Goal: Find contact information: Find contact information

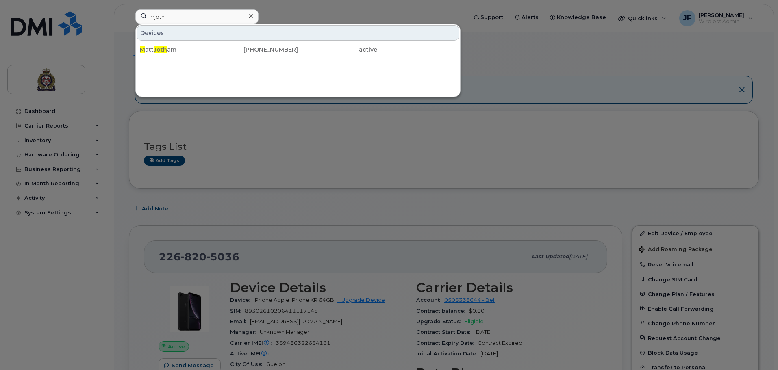
drag, startPoint x: -17, startPoint y: 24, endPoint x: -50, endPoint y: 24, distance: 32.5
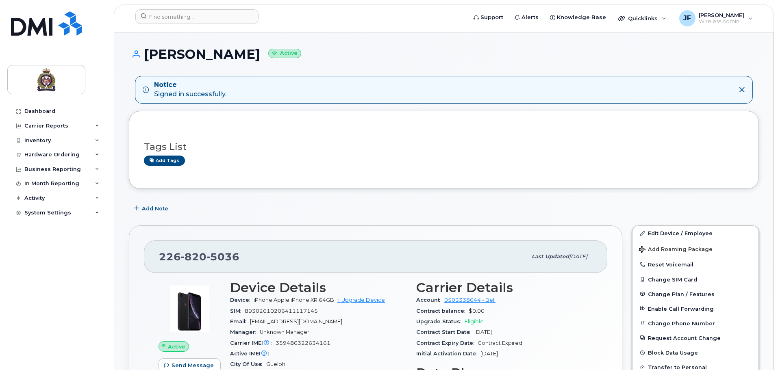
click at [196, 8] on header "Support Alerts Knowledge Base Quicklinks Suspend / Cancel Device Change SIM Car…" at bounding box center [444, 18] width 660 height 28
click at [196, 16] on input at bounding box center [196, 16] width 123 height 15
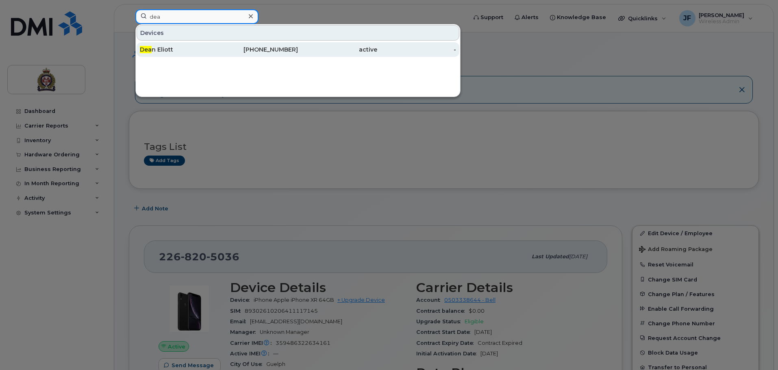
type input "dea"
click at [186, 47] on div "Dea n Eliott" at bounding box center [179, 50] width 79 height 8
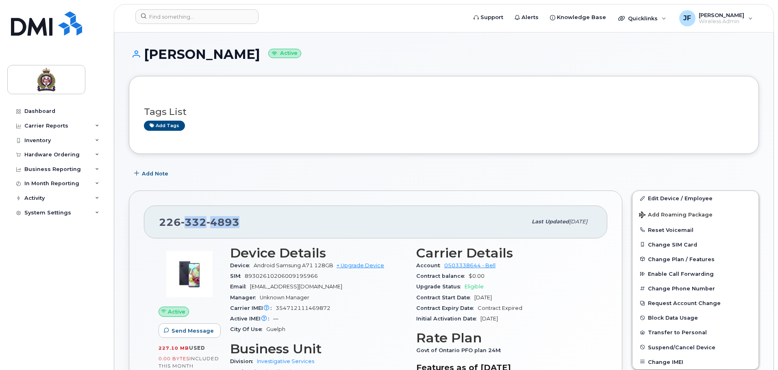
drag, startPoint x: 237, startPoint y: 222, endPoint x: 166, endPoint y: 217, distance: 71.3
click at [168, 217] on div "226 332 4893" at bounding box center [343, 221] width 368 height 17
click at [236, 229] on div "226 332 4893" at bounding box center [343, 221] width 368 height 17
drag, startPoint x: 251, startPoint y: 223, endPoint x: 154, endPoint y: 220, distance: 96.8
click at [154, 220] on div "226 332 4893 Last updated Mar 07, 2024" at bounding box center [375, 222] width 463 height 33
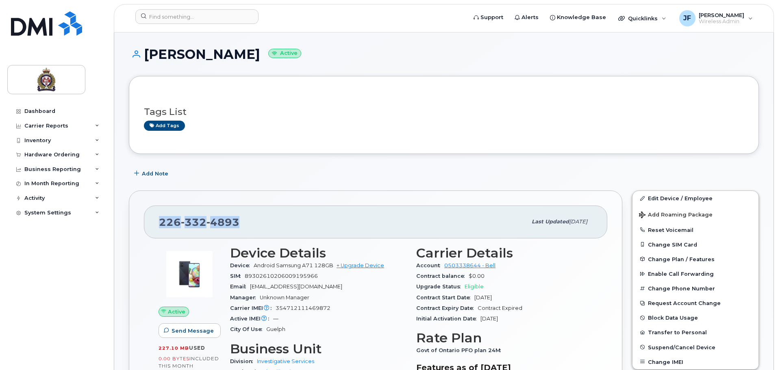
copy span "226 332 4893"
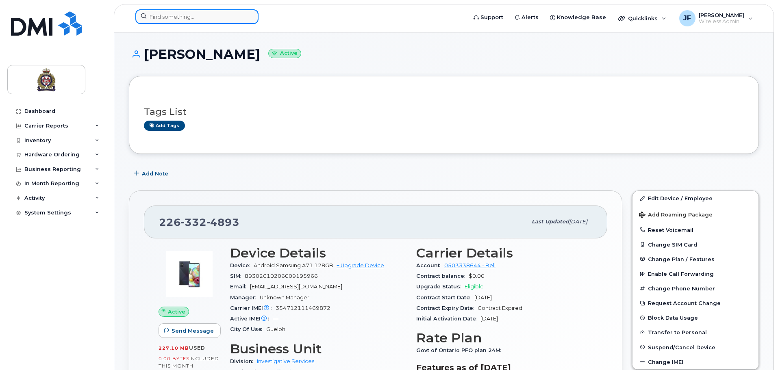
click at [211, 18] on input at bounding box center [196, 16] width 123 height 15
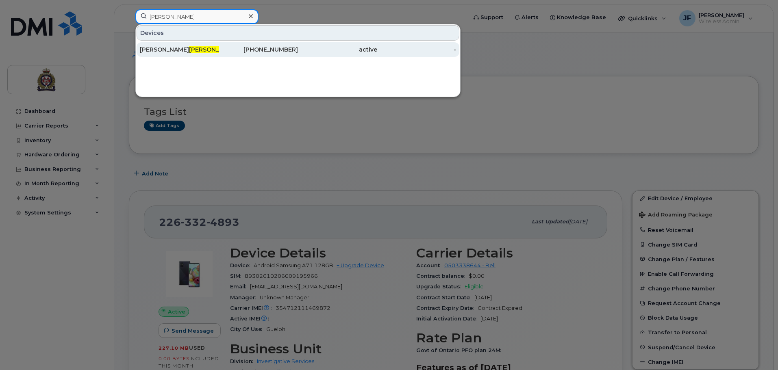
type input "nixon"
click at [219, 56] on div "Michael Nixon" at bounding box center [258, 49] width 79 height 15
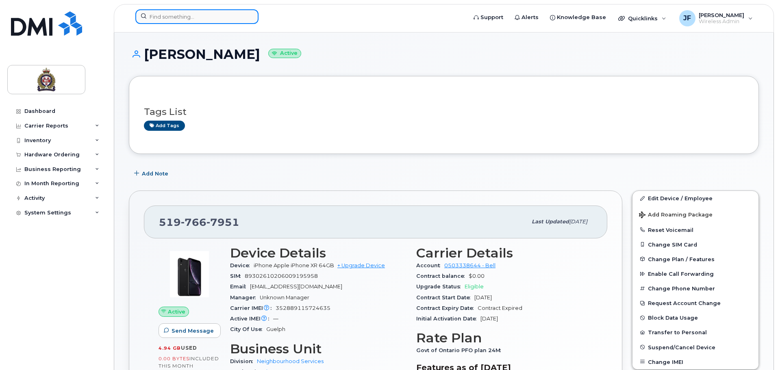
click at [210, 11] on input at bounding box center [196, 16] width 123 height 15
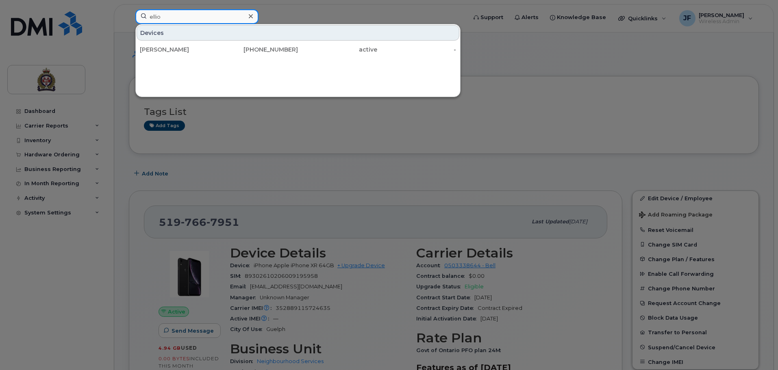
type input "ellio"
click at [600, 73] on div at bounding box center [389, 185] width 778 height 370
